Goal: Task Accomplishment & Management: Complete application form

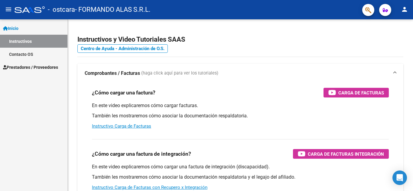
click at [33, 64] on span "Prestadores / Proveedores" at bounding box center [30, 67] width 55 height 7
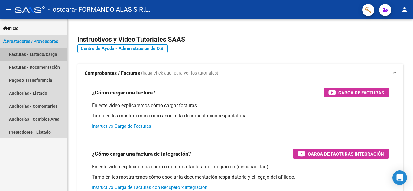
click at [40, 56] on link "Facturas - Listado/Carga" at bounding box center [33, 54] width 67 height 13
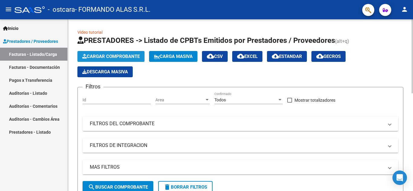
click at [120, 56] on span "Cargar Comprobante" at bounding box center [110, 56] width 57 height 5
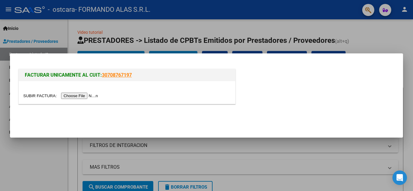
click at [93, 95] on input "file" at bounding box center [61, 96] width 76 height 6
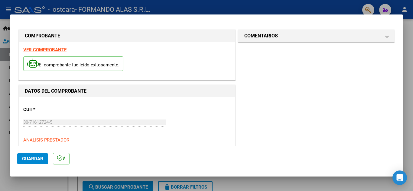
scroll to position [121, 0]
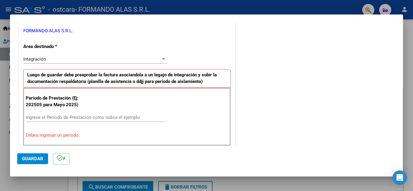
click at [89, 115] on input "Ingrese el Período de Prestación como indica el ejemplo" at bounding box center [96, 117] width 140 height 5
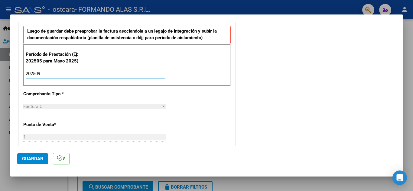
scroll to position [272, 0]
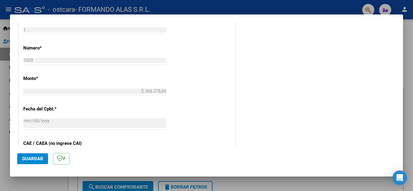
type input "202509"
click at [27, 162] on span "Guardar" at bounding box center [32, 158] width 21 height 5
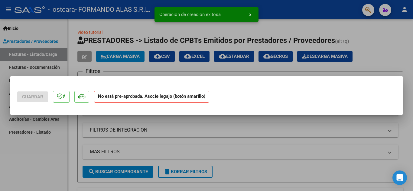
scroll to position [0, 0]
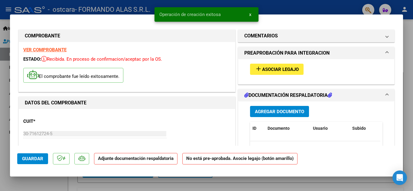
click at [273, 71] on span "Asociar Legajo" at bounding box center [280, 69] width 37 height 5
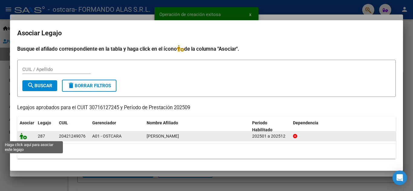
click at [24, 136] on icon at bounding box center [23, 136] width 7 height 7
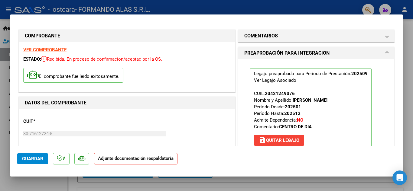
scroll to position [91, 0]
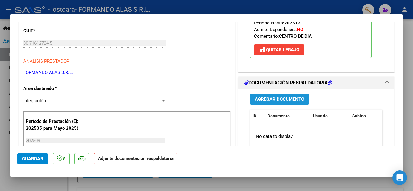
click at [274, 101] on span "Agregar Documento" at bounding box center [279, 99] width 49 height 5
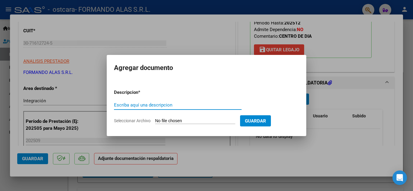
click at [164, 107] on input "Escriba aquí una descripcion" at bounding box center [178, 104] width 128 height 5
type input "Planilla de Asistencia Septiembre 2025"
click at [204, 121] on input "Seleccionar Archivo" at bounding box center [195, 122] width 80 height 6
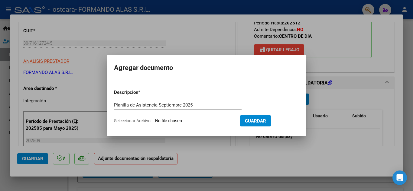
type input "C:\fakepath\Planilla de Asistencia [DATE].pdf"
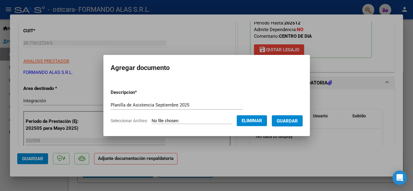
click at [298, 122] on span "Guardar" at bounding box center [287, 121] width 21 height 5
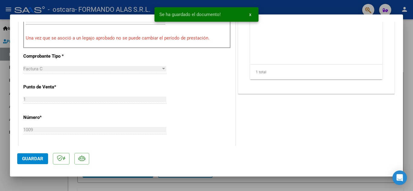
scroll to position [333, 0]
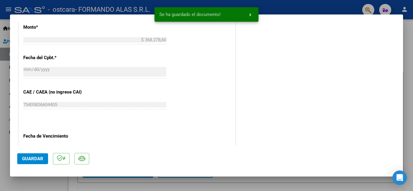
click at [27, 160] on span "Guardar" at bounding box center [32, 158] width 21 height 5
click at [408, 68] on div at bounding box center [206, 95] width 413 height 191
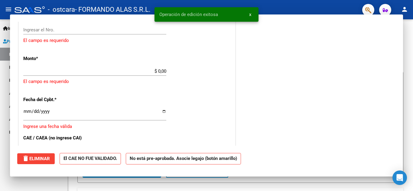
scroll to position [0, 0]
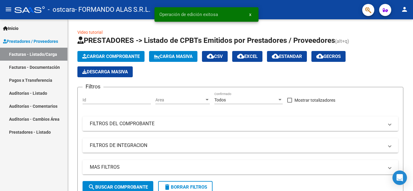
click at [367, 5] on span "button" at bounding box center [368, 10] width 6 height 12
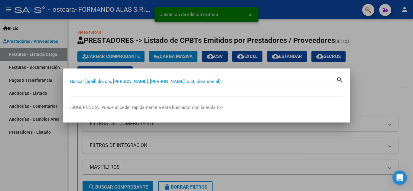
click at [194, 81] on input "Buscar (apellido, dni, [PERSON_NAME], [PERSON_NAME], cuit, obra social)" at bounding box center [203, 81] width 266 height 5
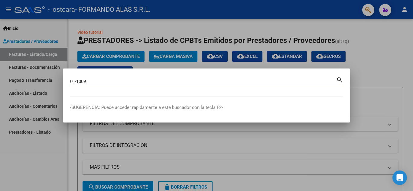
type input "01-1009"
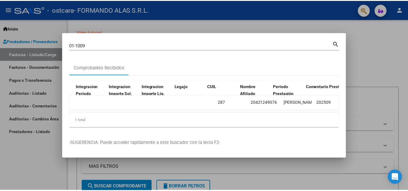
scroll to position [0, 915]
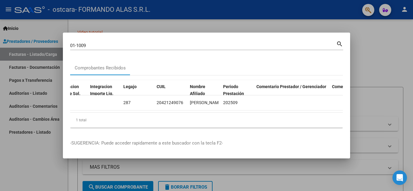
click at [402, 56] on div at bounding box center [206, 95] width 413 height 191
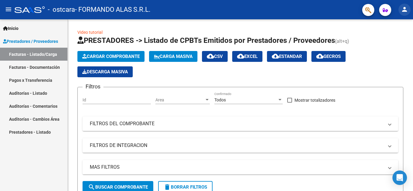
click at [409, 9] on button "person" at bounding box center [404, 10] width 12 height 12
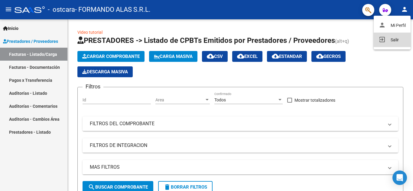
click at [386, 42] on button "exit_to_app Salir" at bounding box center [392, 40] width 37 height 15
